Goal: Transaction & Acquisition: Purchase product/service

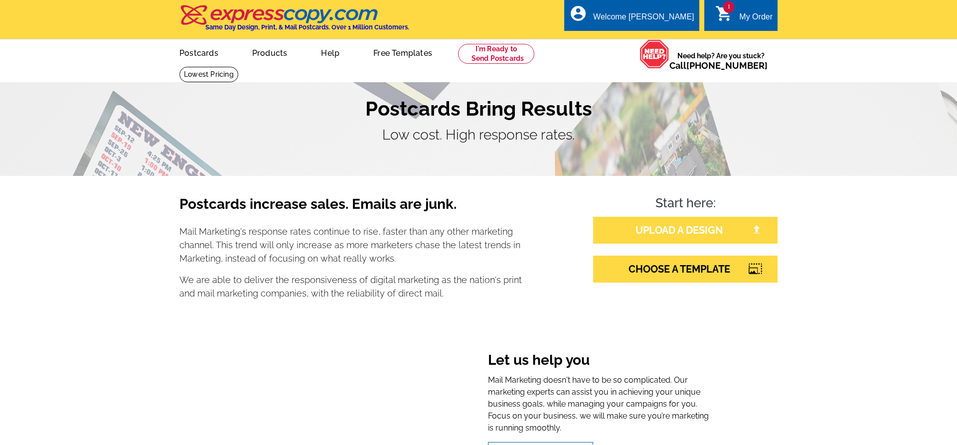
click at [638, 237] on link "UPLOAD A DESIGN" at bounding box center [685, 230] width 184 height 27
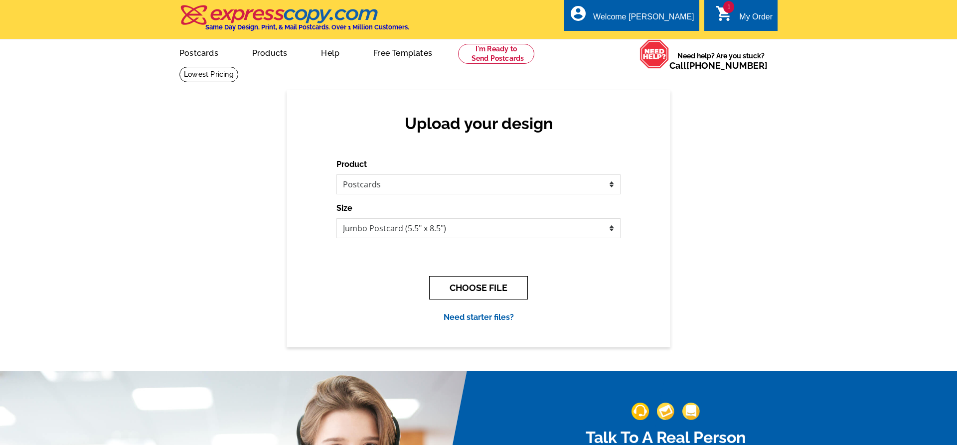
click at [524, 284] on button "CHOOSE FILE" at bounding box center [478, 287] width 99 height 23
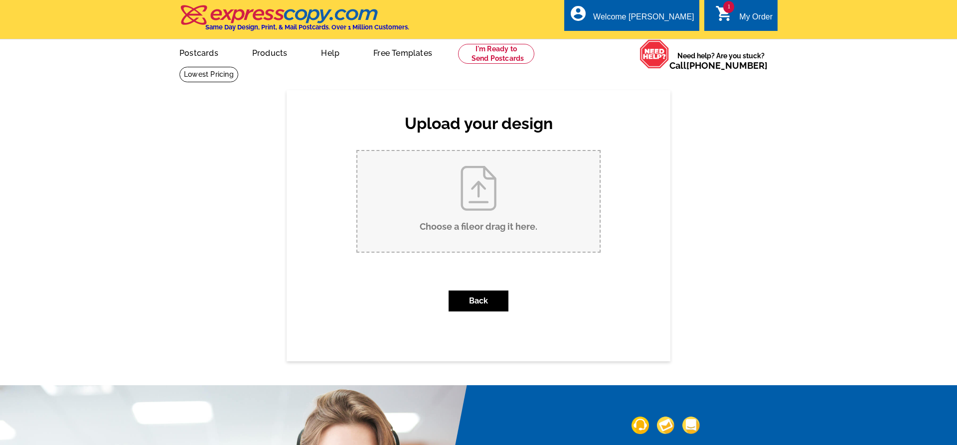
click at [475, 221] on input "Choose a file or drag it here ." at bounding box center [478, 201] width 242 height 101
type input "C:\fakepath\851 Park Place Just Listed kjc.pdf"
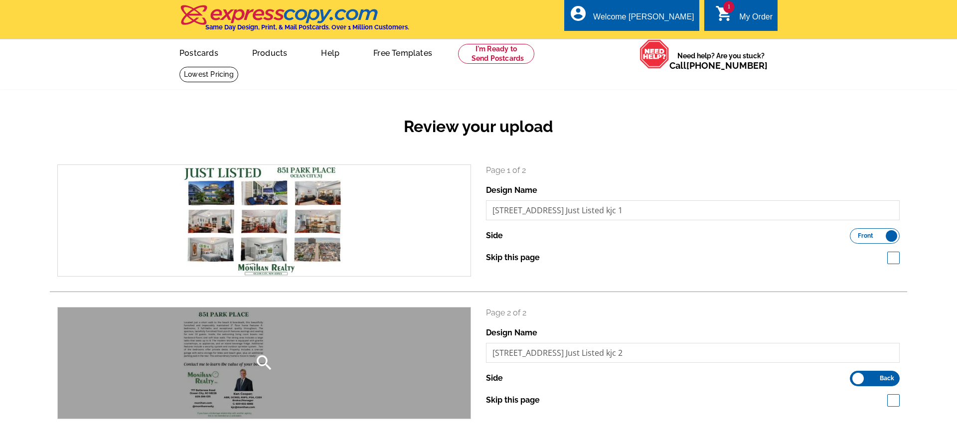
scroll to position [305, 0]
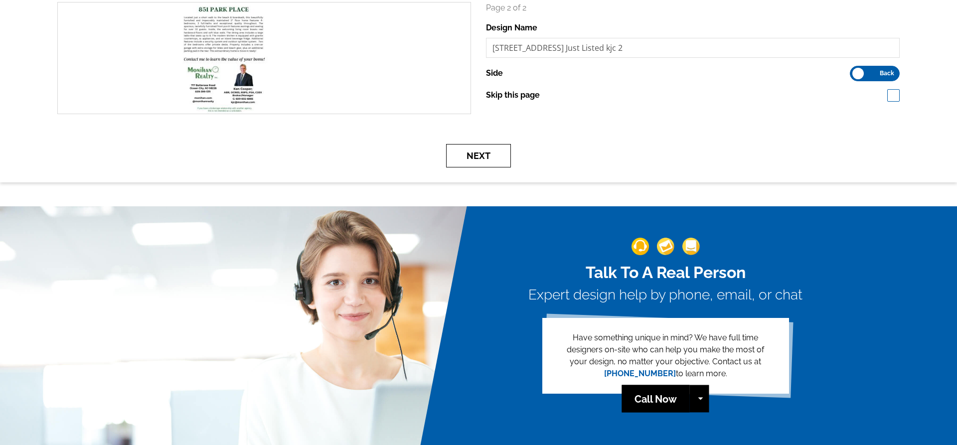
click at [467, 152] on button "Next" at bounding box center [478, 155] width 65 height 23
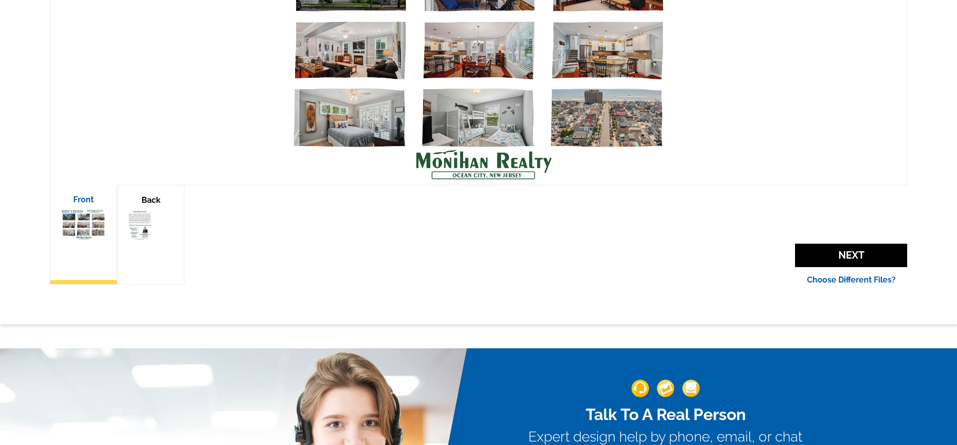
scroll to position [254, 0]
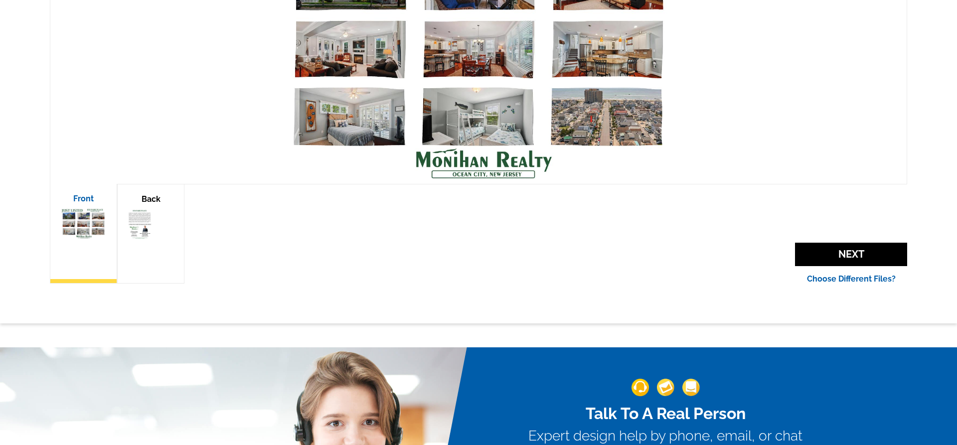
click at [179, 233] on div "Back" at bounding box center [150, 234] width 67 height 100
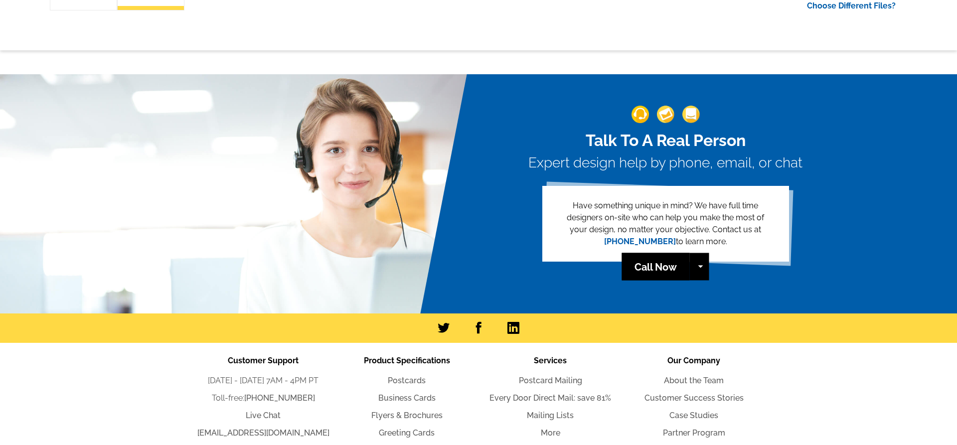
scroll to position [407, 0]
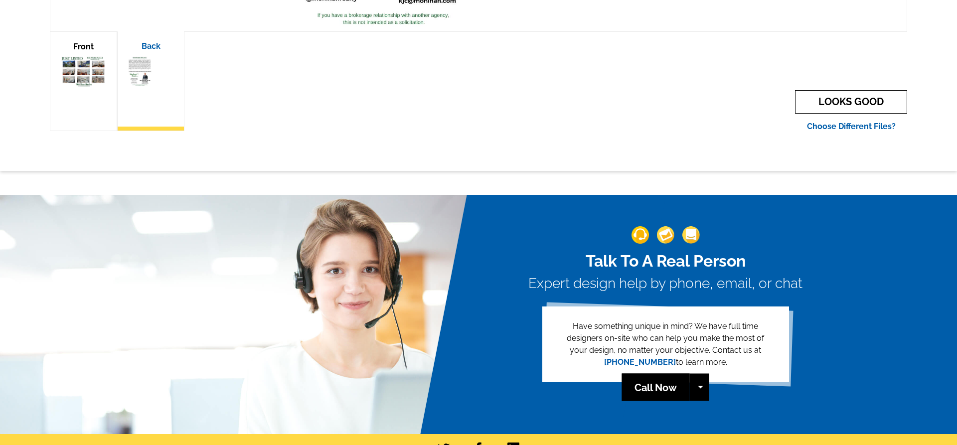
click at [853, 98] on link "LOOKS GOOD" at bounding box center [851, 101] width 112 height 23
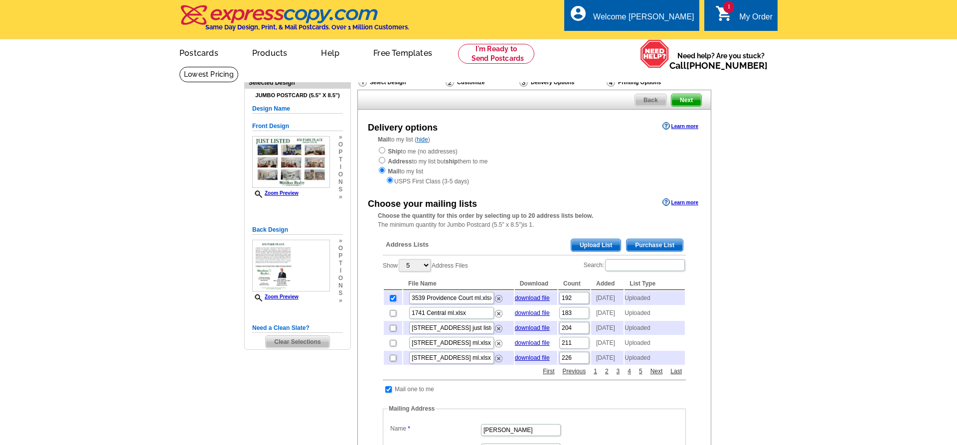
click at [609, 246] on span "Upload List" at bounding box center [595, 245] width 49 height 12
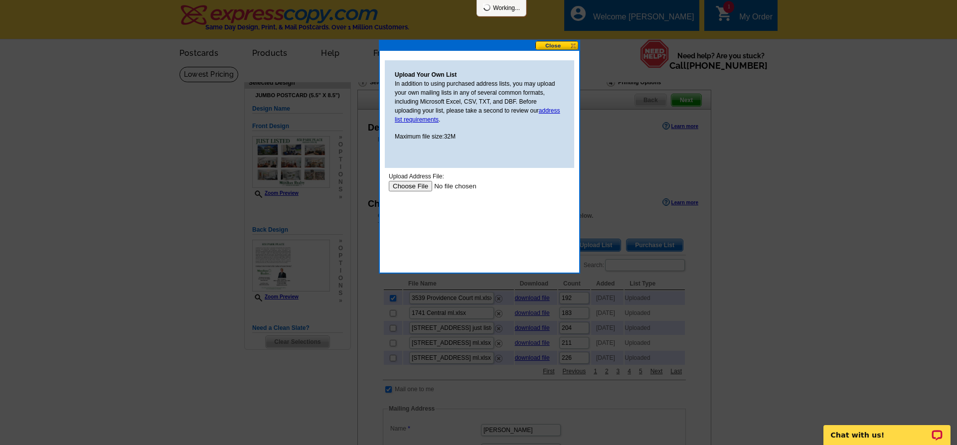
click at [408, 187] on input "file" at bounding box center [452, 186] width 126 height 10
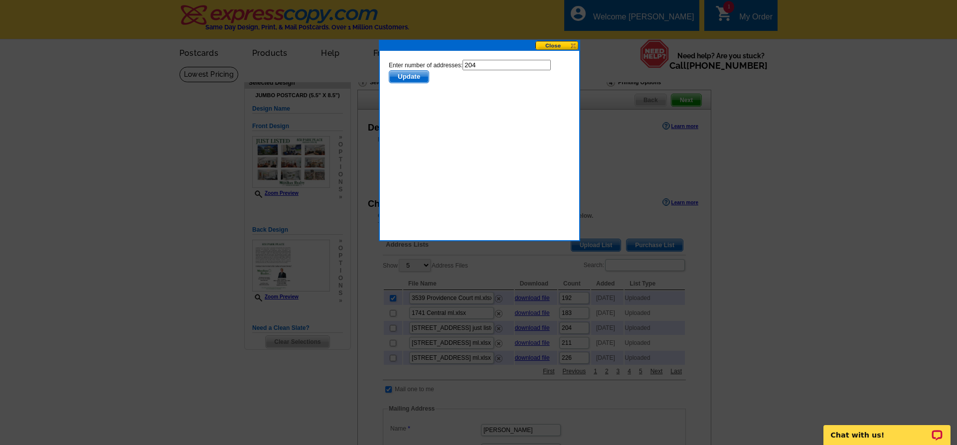
click at [492, 61] on input "204" at bounding box center [506, 65] width 88 height 10
type input "203"
click at [419, 75] on span "Update" at bounding box center [408, 77] width 39 height 12
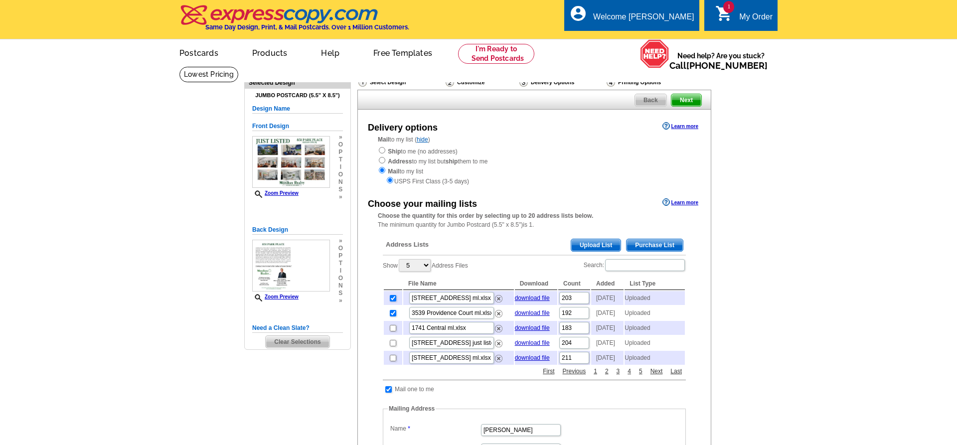
scroll to position [356, 0]
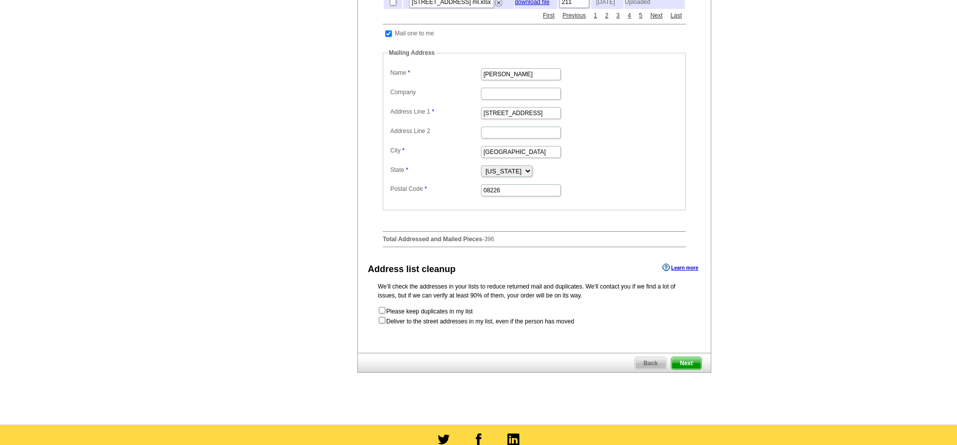
click at [692, 363] on span "Next" at bounding box center [686, 363] width 30 height 12
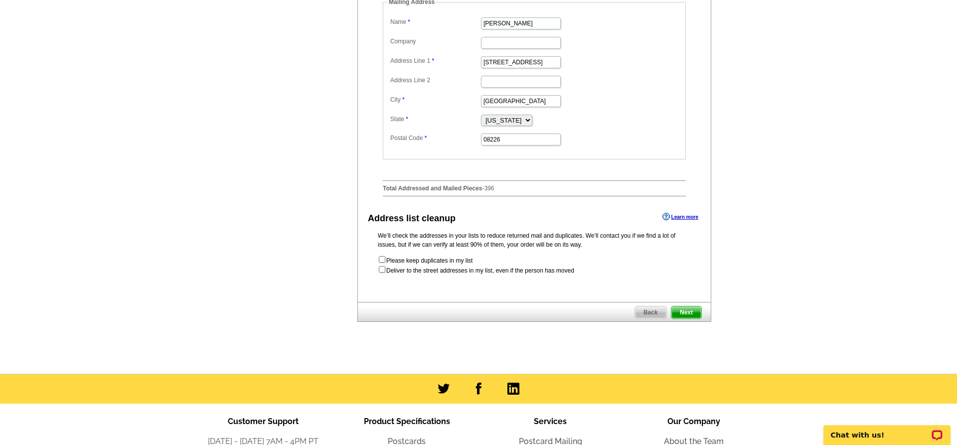
scroll to position [203, 0]
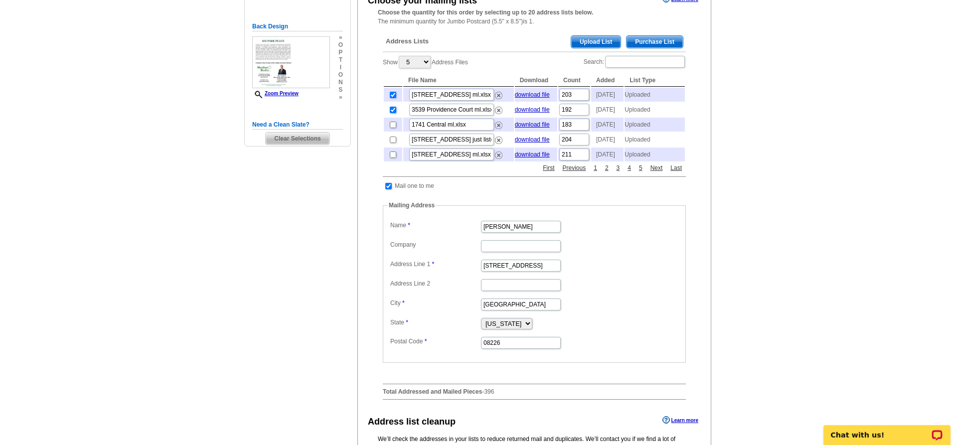
click at [391, 111] on input "checkbox" at bounding box center [393, 110] width 6 height 6
checkbox input "false"
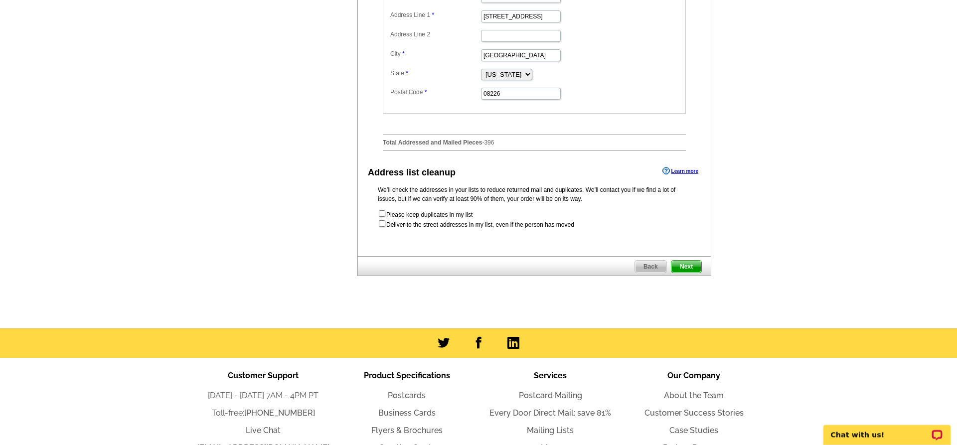
scroll to position [508, 0]
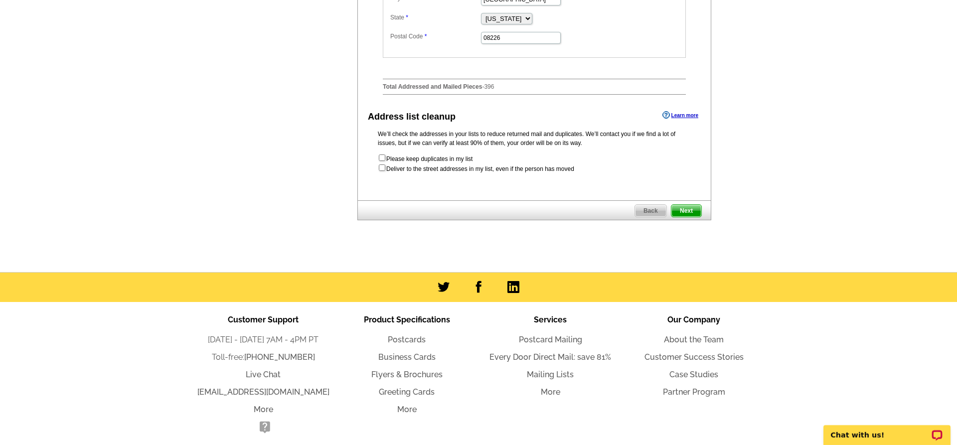
click at [689, 216] on span "Next" at bounding box center [686, 211] width 30 height 12
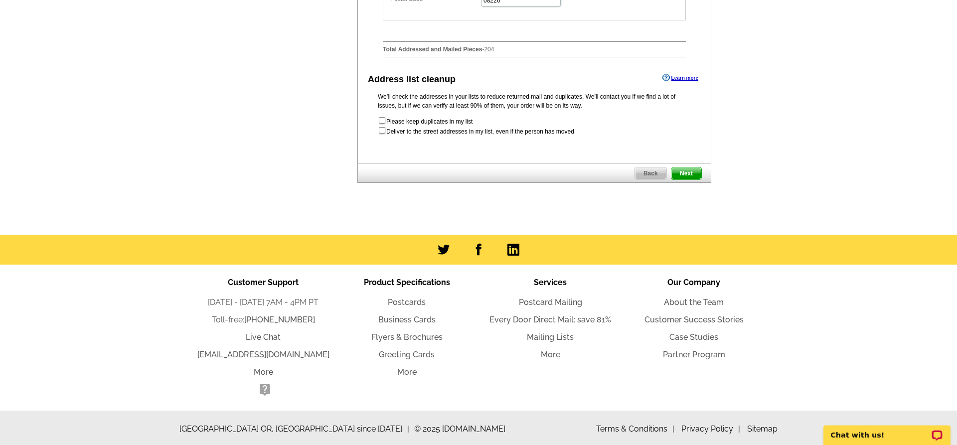
scroll to position [548, 0]
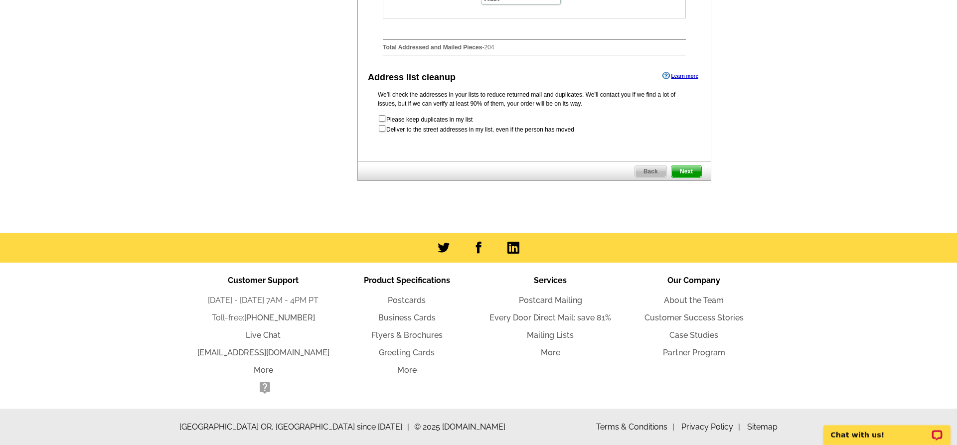
click at [692, 170] on span "Next" at bounding box center [686, 171] width 30 height 12
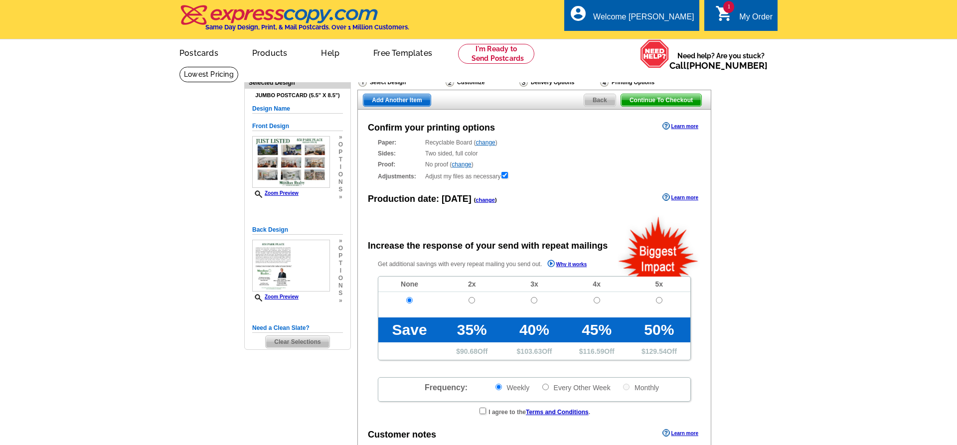
radio input "false"
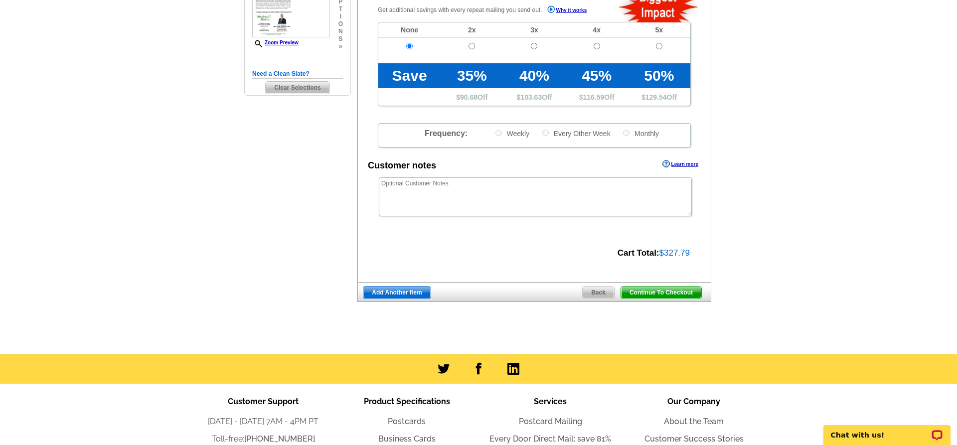
click at [649, 294] on span "Continue To Checkout" at bounding box center [661, 292] width 80 height 12
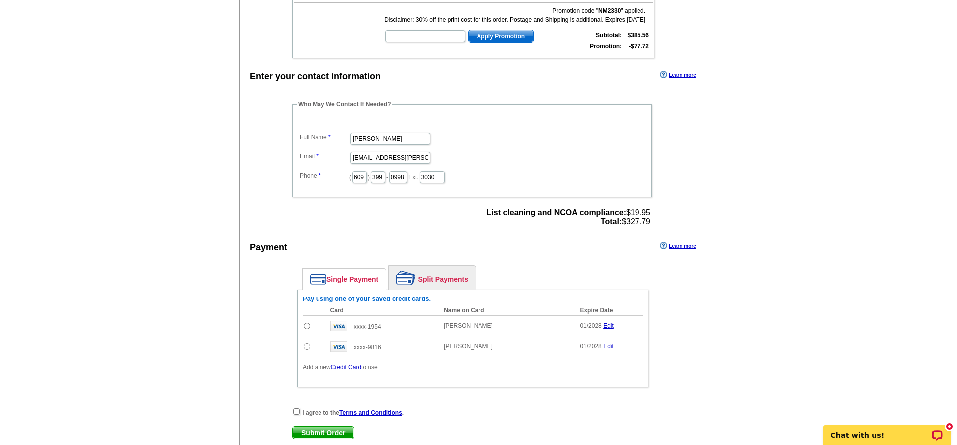
click at [308, 328] on input "radio" at bounding box center [306, 326] width 6 height 6
radio input "true"
click at [297, 414] on input "checkbox" at bounding box center [296, 411] width 6 height 6
checkbox input "true"
click at [340, 435] on span "Submit Order" at bounding box center [322, 432] width 61 height 12
